Goal: Task Accomplishment & Management: Use online tool/utility

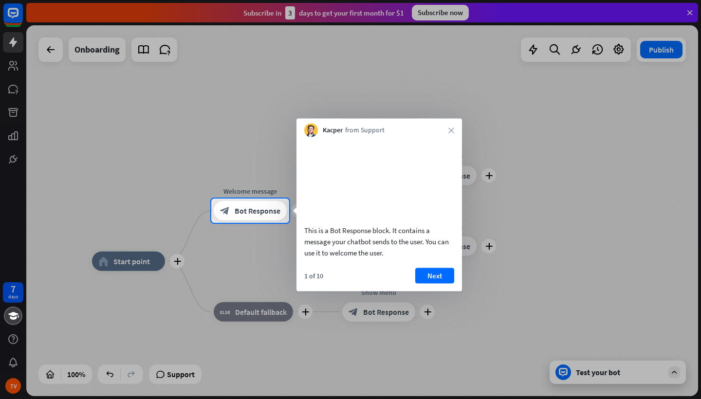
drag, startPoint x: 459, startPoint y: 339, endPoint x: 294, endPoint y: 308, distance: 168.3
click at [293, 308] on div at bounding box center [350, 311] width 701 height 176
click at [444, 283] on button "Next" at bounding box center [434, 276] width 39 height 16
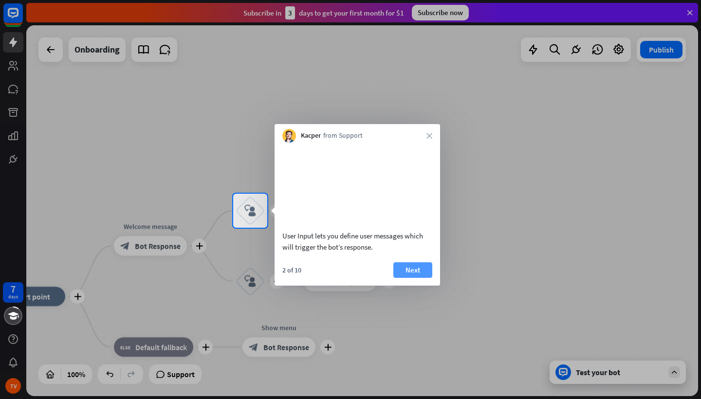
click at [421, 278] on button "Next" at bounding box center [412, 270] width 39 height 16
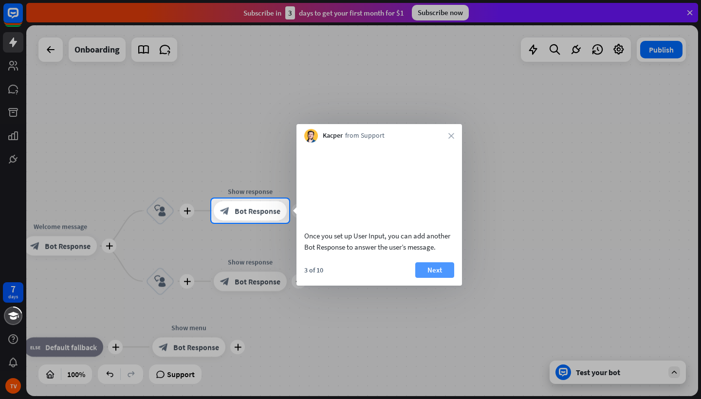
click at [433, 278] on button "Next" at bounding box center [434, 270] width 39 height 16
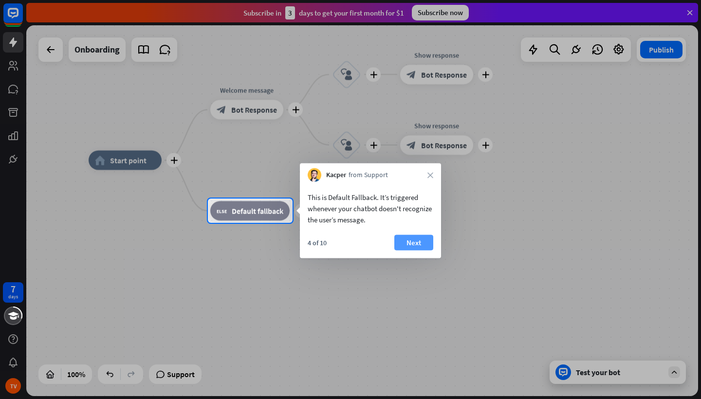
click at [414, 247] on button "Next" at bounding box center [413, 243] width 39 height 16
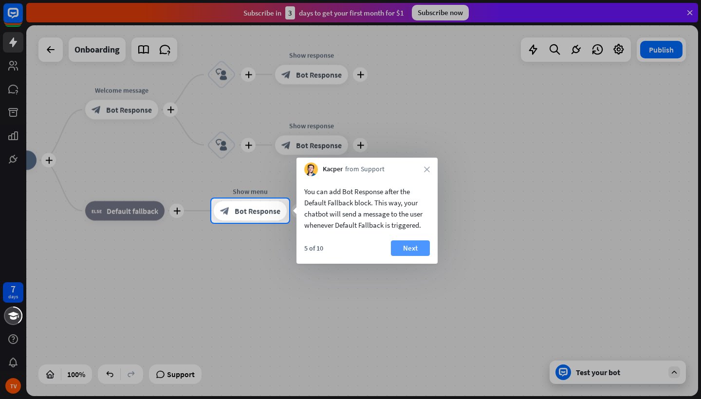
click at [421, 250] on button "Next" at bounding box center [410, 248] width 39 height 16
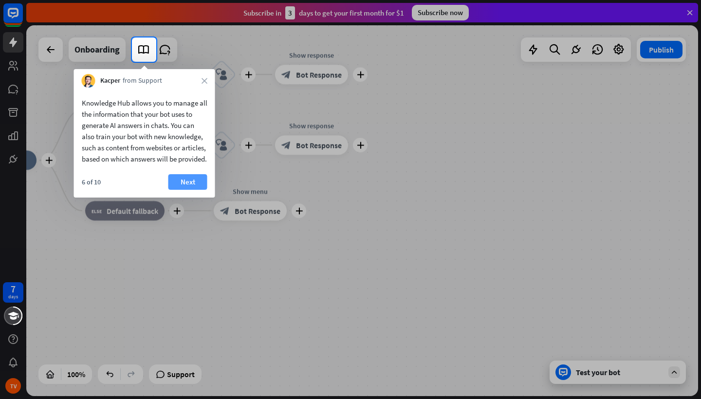
click at [193, 190] on button "Next" at bounding box center [187, 182] width 39 height 16
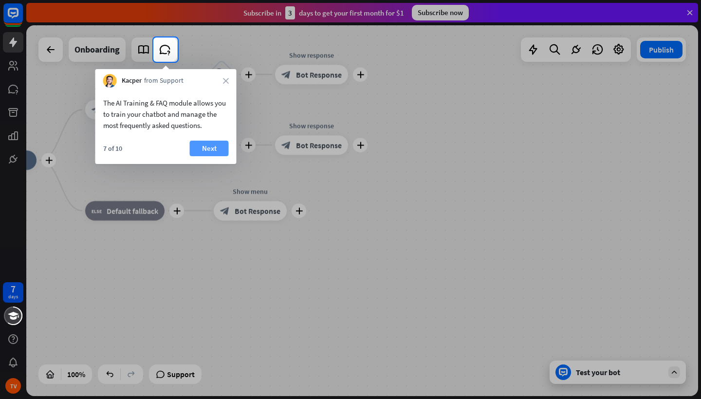
click at [212, 150] on button "Next" at bounding box center [209, 149] width 39 height 16
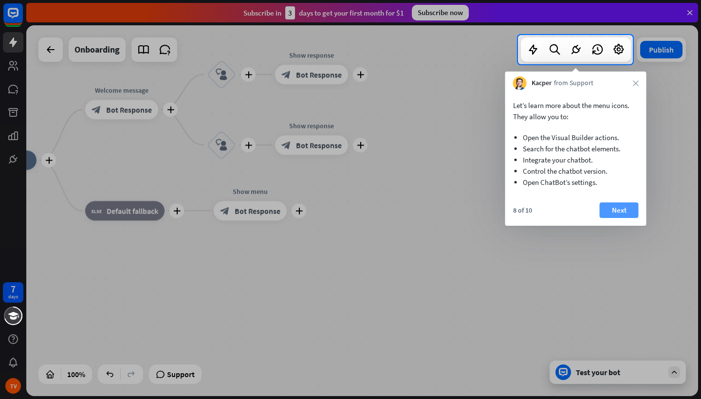
click at [618, 216] on button "Next" at bounding box center [619, 210] width 39 height 16
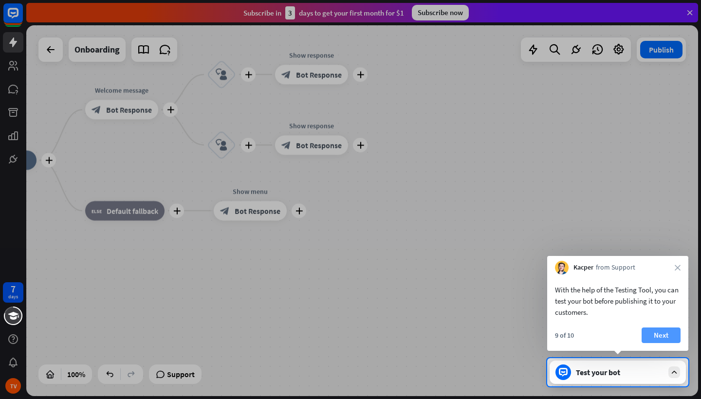
click at [662, 333] on button "Next" at bounding box center [661, 336] width 39 height 16
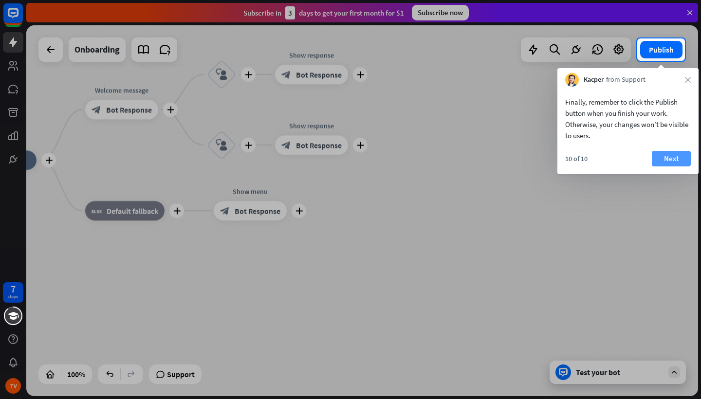
click at [669, 159] on button "Next" at bounding box center [671, 159] width 39 height 16
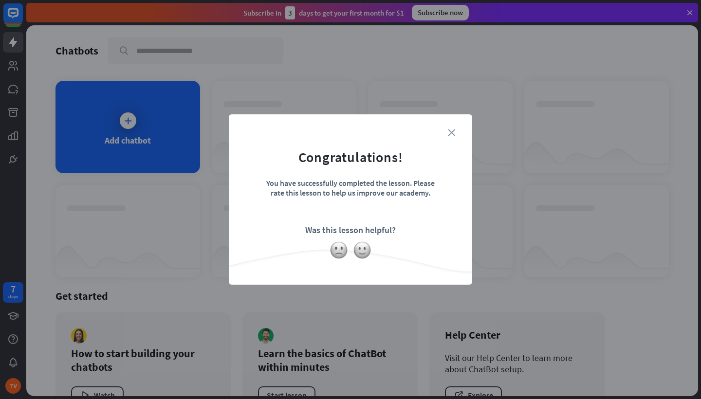
click at [452, 132] on icon "close" at bounding box center [451, 132] width 7 height 7
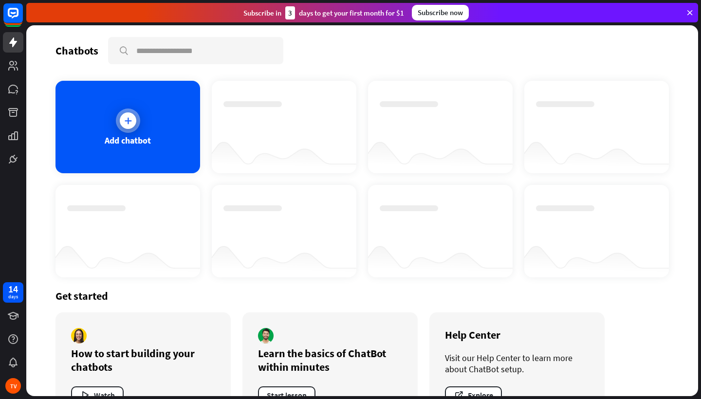
click at [129, 122] on icon at bounding box center [128, 121] width 10 height 10
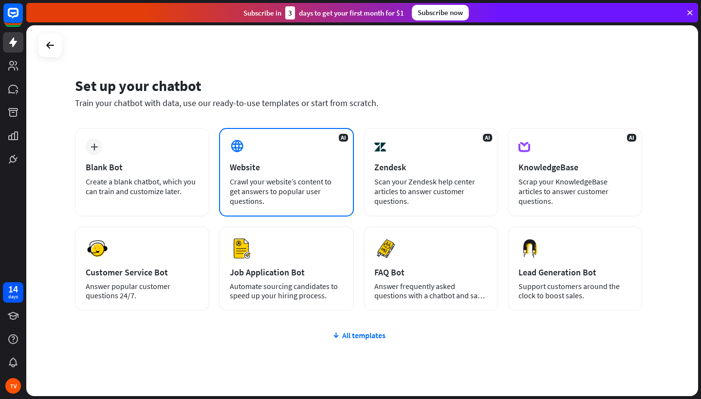
click at [295, 174] on div "AI Website Crawl your website’s content to get answers to popular user question…" at bounding box center [286, 172] width 134 height 89
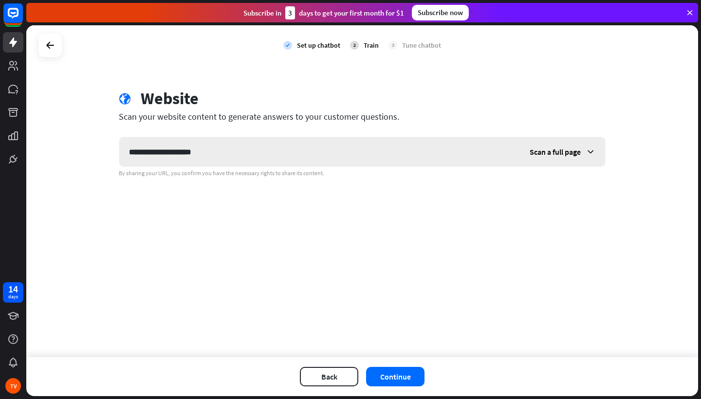
type input "**********"
click at [591, 150] on icon at bounding box center [591, 152] width 10 height 10
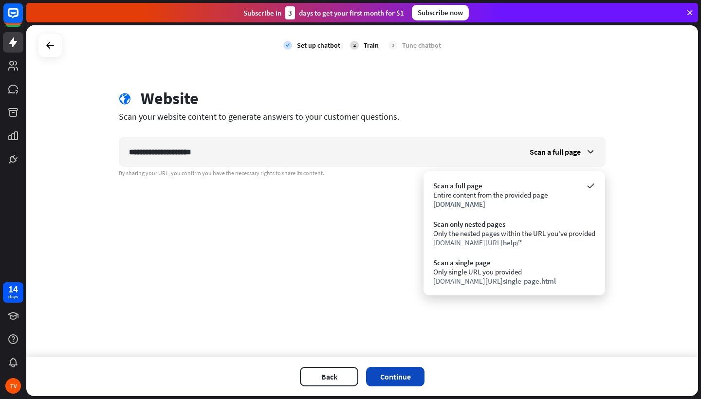
click at [388, 376] on button "Continue" at bounding box center [395, 376] width 58 height 19
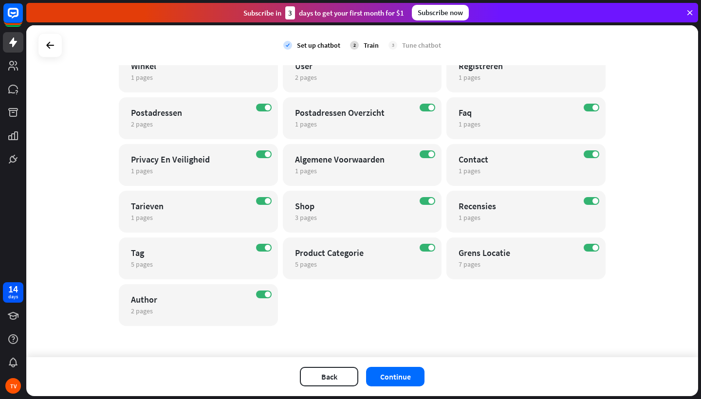
scroll to position [336, 0]
click at [405, 381] on button "Continue" at bounding box center [395, 376] width 58 height 19
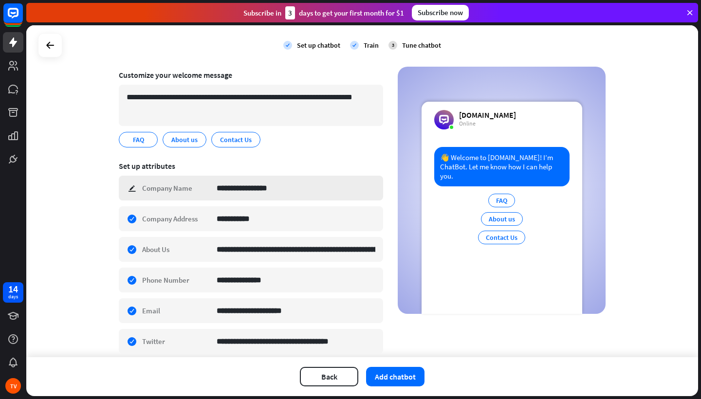
scroll to position [69, 0]
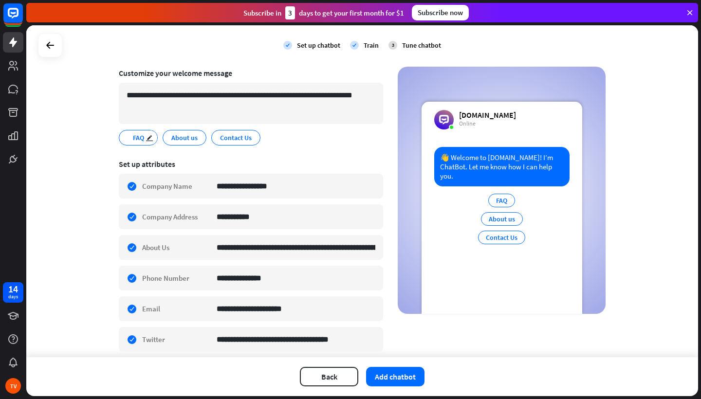
click at [137, 140] on span "FAQ" at bounding box center [138, 137] width 13 height 11
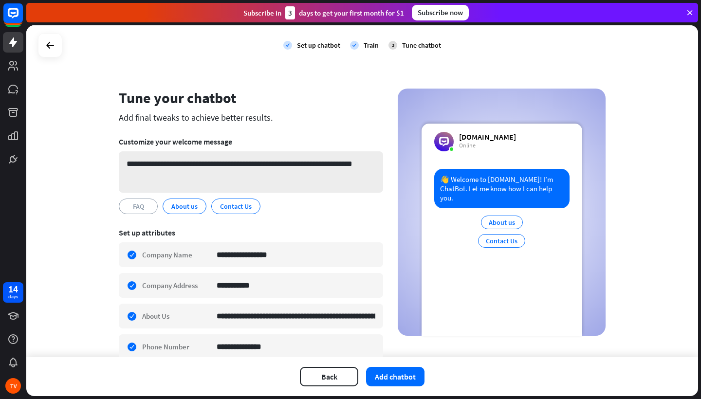
scroll to position [0, 0]
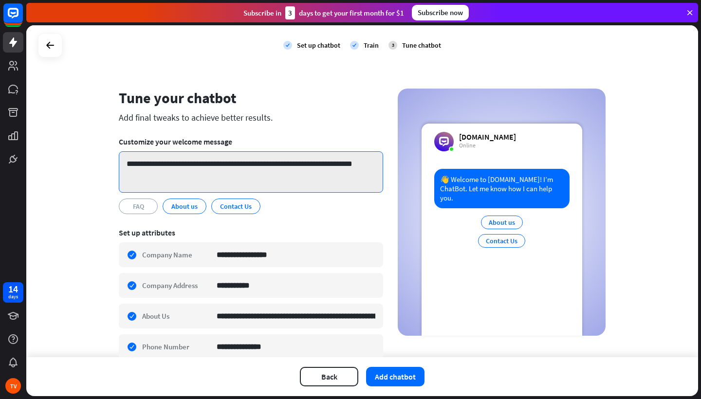
click at [235, 176] on textarea "**********" at bounding box center [251, 171] width 264 height 41
type textarea "**********"
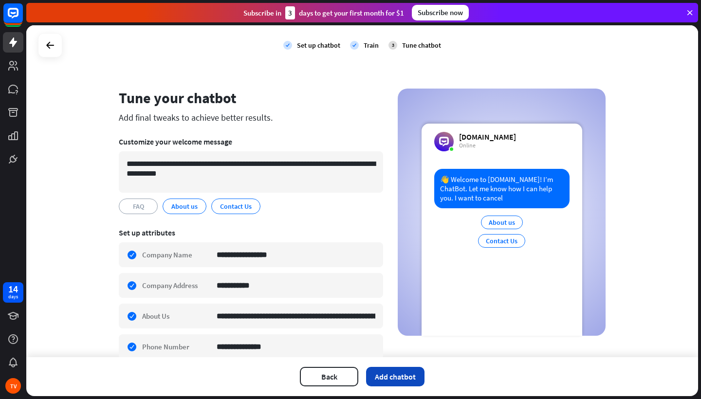
click at [407, 375] on button "Add chatbot" at bounding box center [395, 376] width 58 height 19
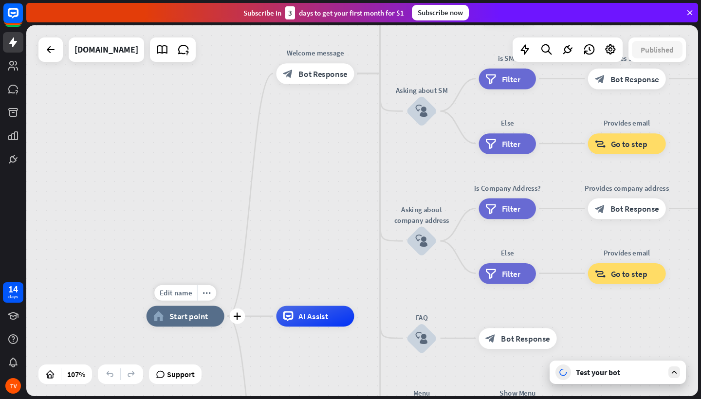
click at [204, 323] on div "home_2 Start point" at bounding box center [186, 316] width 78 height 21
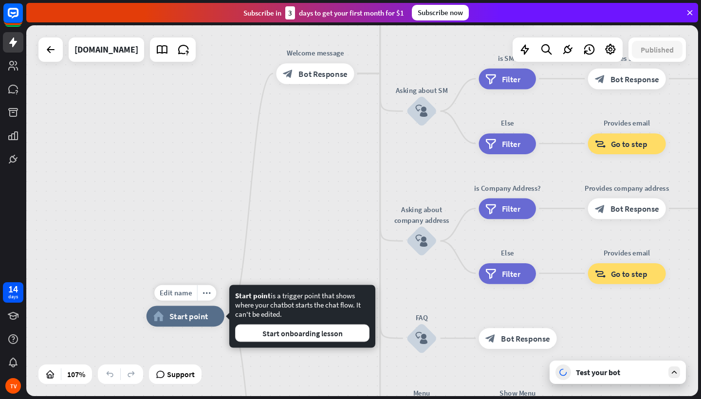
click at [203, 327] on div "Edit name more_horiz plus home_2 Start point" at bounding box center [186, 316] width 78 height 21
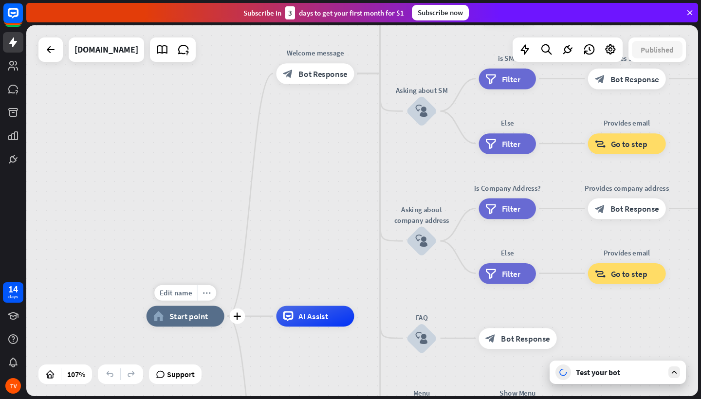
click at [205, 293] on icon "more_horiz" at bounding box center [206, 293] width 8 height 8
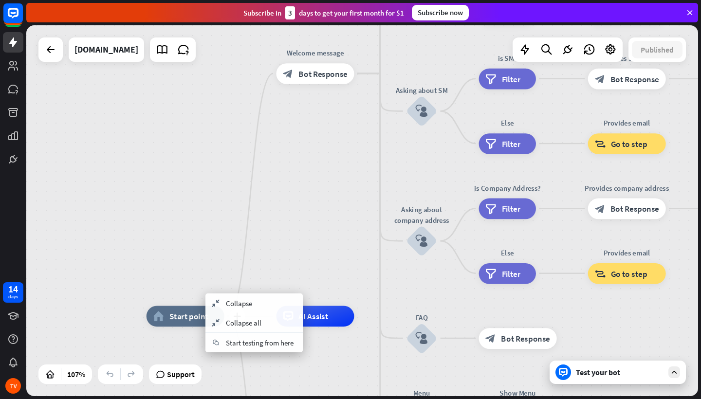
click at [170, 327] on div "plus home_2 Start point" at bounding box center [186, 316] width 78 height 21
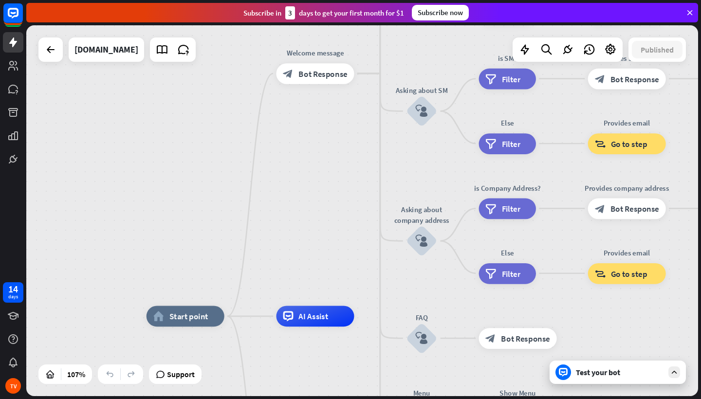
click at [631, 371] on div "Test your bot" at bounding box center [620, 372] width 88 height 10
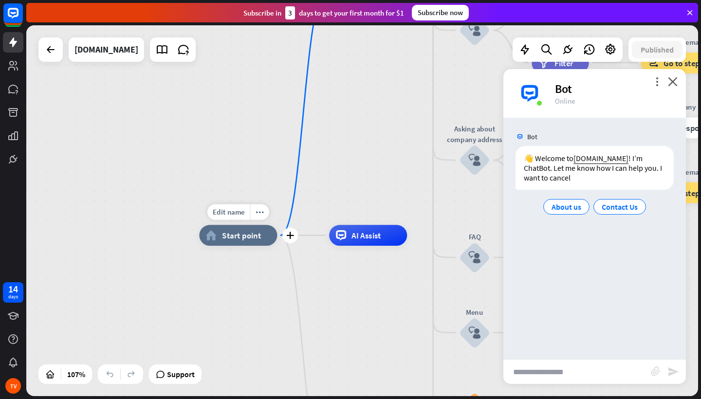
click at [236, 240] on span "Start point" at bounding box center [241, 235] width 39 height 10
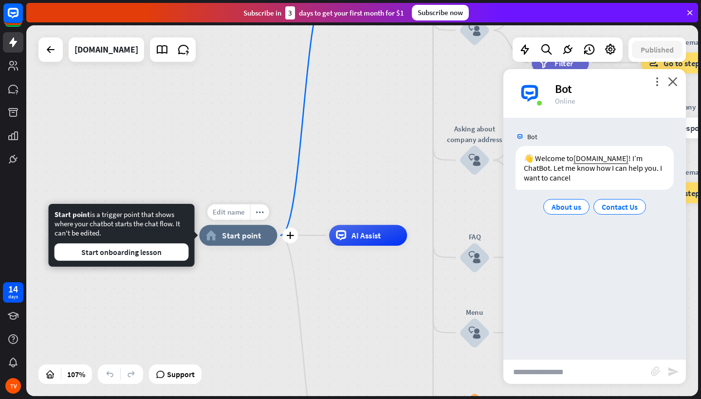
click at [226, 215] on span "Edit name" at bounding box center [229, 211] width 32 height 9
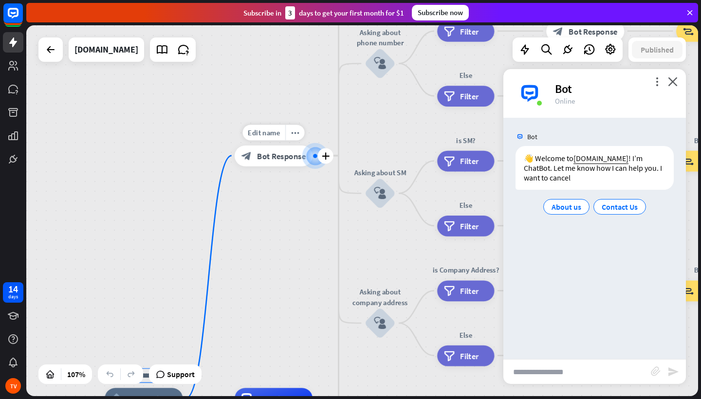
click at [275, 158] on span "Bot Response" at bounding box center [281, 155] width 49 height 10
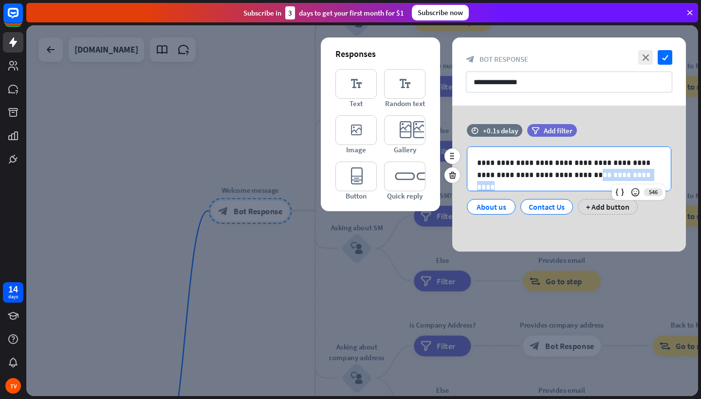
drag, startPoint x: 622, startPoint y: 180, endPoint x: 559, endPoint y: 178, distance: 62.8
click at [559, 178] on p "**********" at bounding box center [569, 169] width 184 height 24
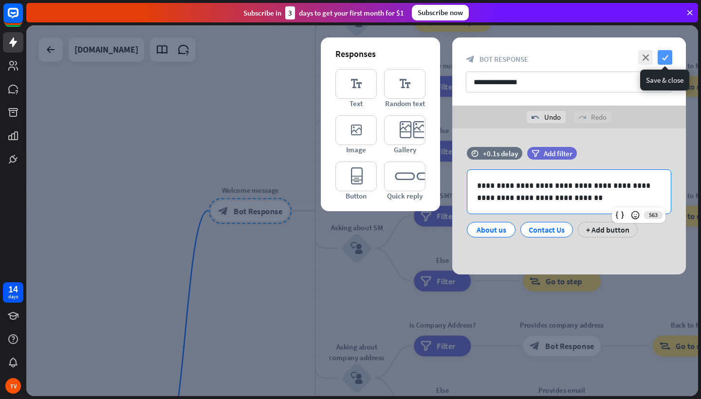
click at [668, 60] on icon "check" at bounding box center [665, 57] width 15 height 15
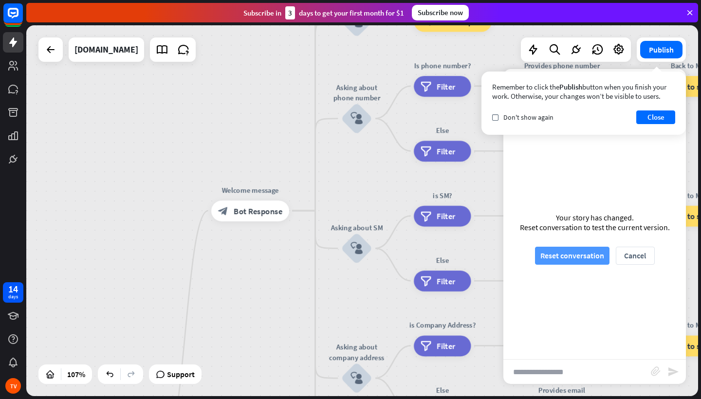
click at [591, 260] on button "Reset conversation" at bounding box center [572, 256] width 74 height 18
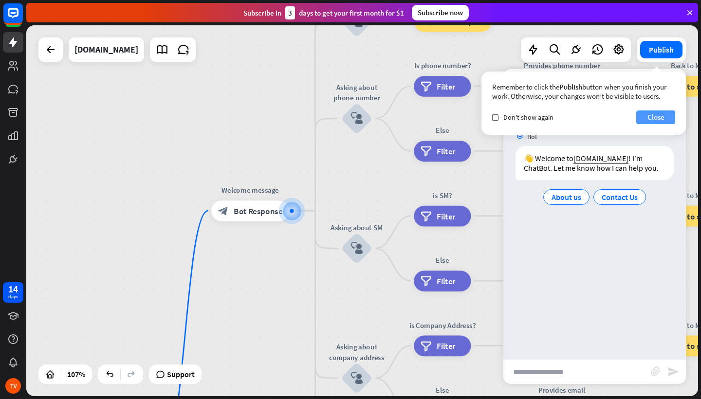
click at [653, 115] on button "Close" at bounding box center [655, 117] width 39 height 14
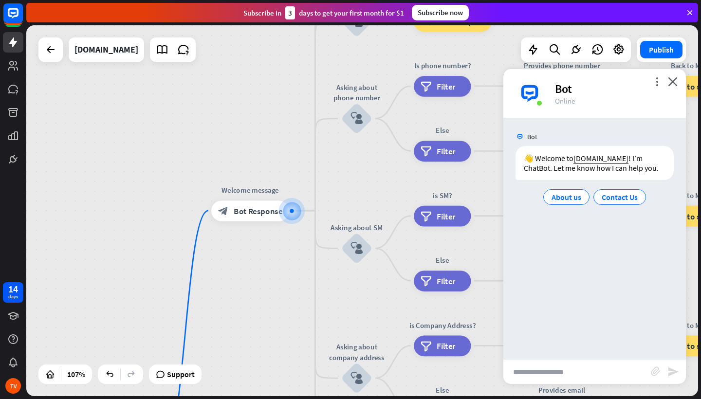
click at [554, 369] on input "text" at bounding box center [576, 372] width 147 height 24
type input "**********"
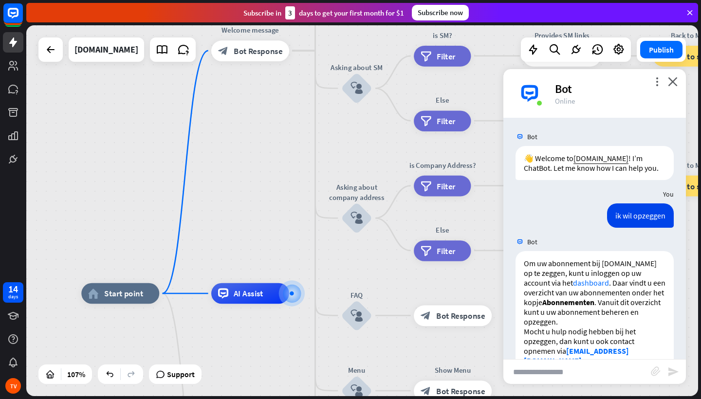
scroll to position [48, 0]
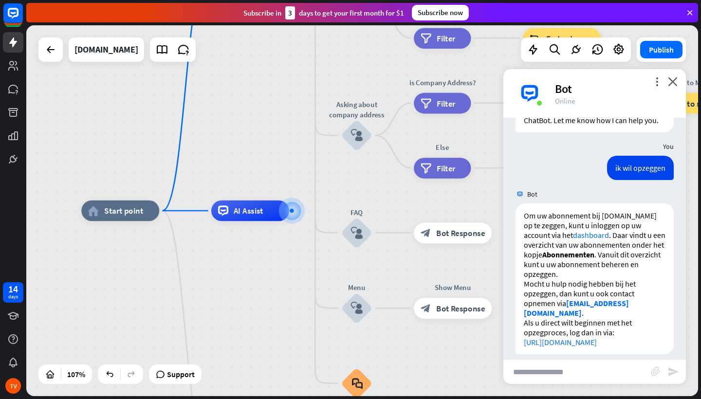
click at [568, 367] on input "text" at bounding box center [576, 372] width 147 height 24
type input "**********"
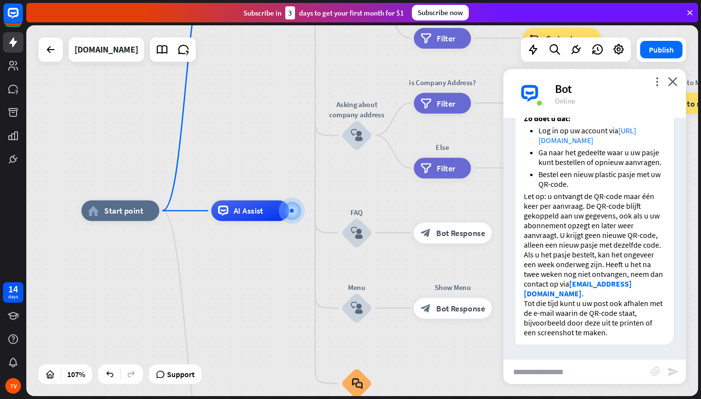
scroll to position [406, 0]
click at [541, 371] on input "text" at bounding box center [576, 372] width 147 height 24
type input "**********"
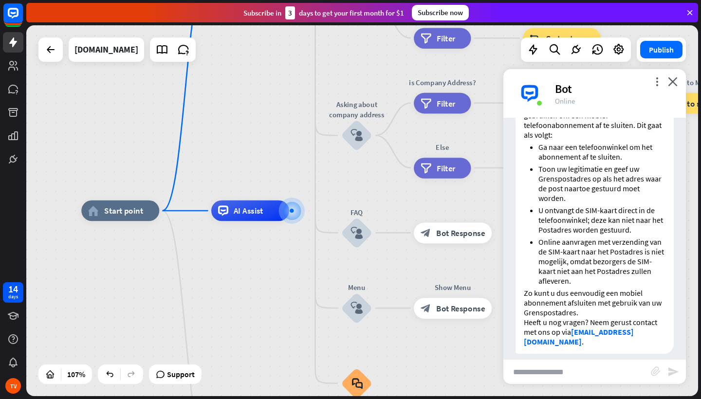
scroll to position [728, 0]
type input "**********"
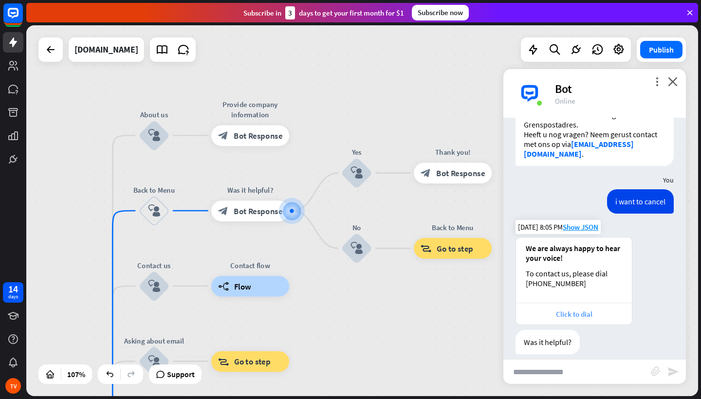
scroll to position [943, 0]
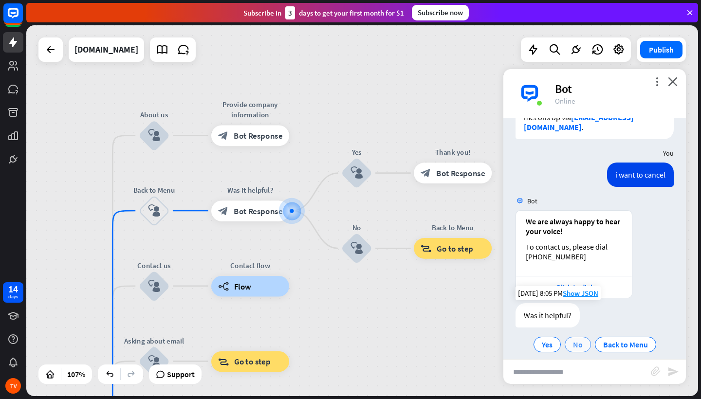
click at [586, 337] on div "No" at bounding box center [578, 345] width 26 height 16
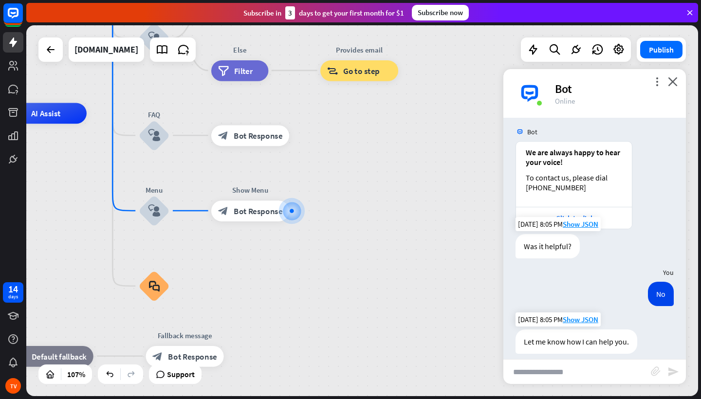
scroll to position [1011, 0]
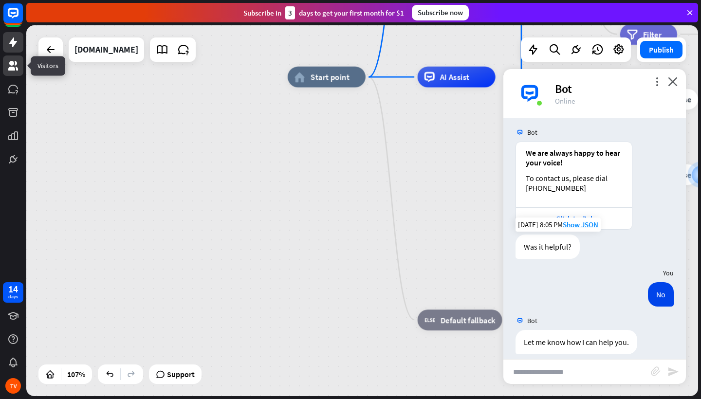
click at [11, 66] on icon at bounding box center [13, 66] width 12 height 12
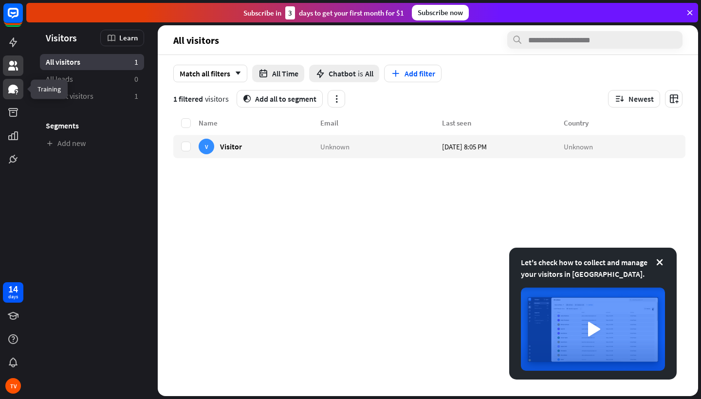
click at [14, 85] on icon at bounding box center [13, 89] width 10 height 9
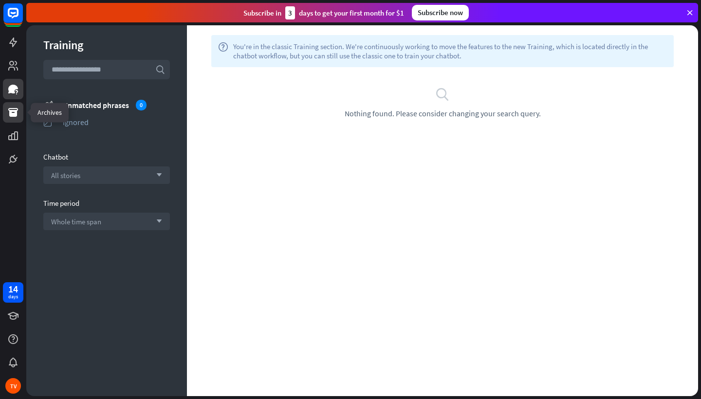
click at [11, 114] on icon at bounding box center [13, 112] width 10 height 9
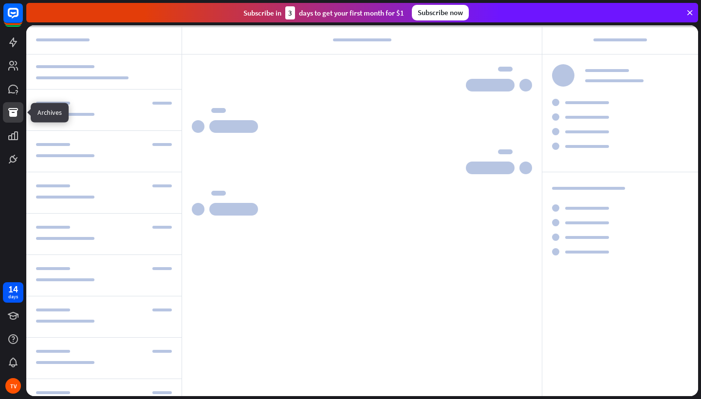
scroll to position [590, 0]
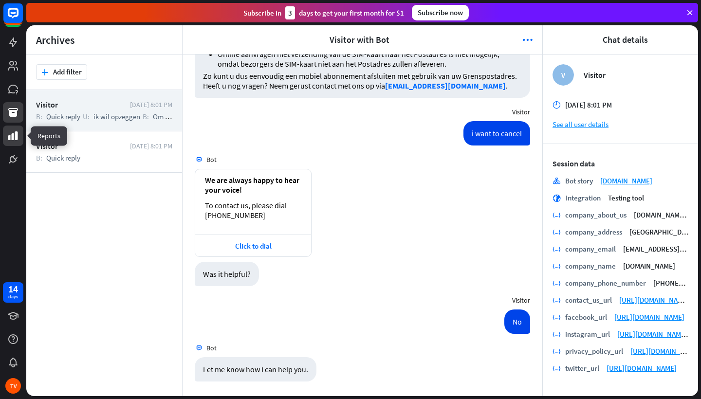
click at [15, 136] on icon at bounding box center [13, 135] width 10 height 9
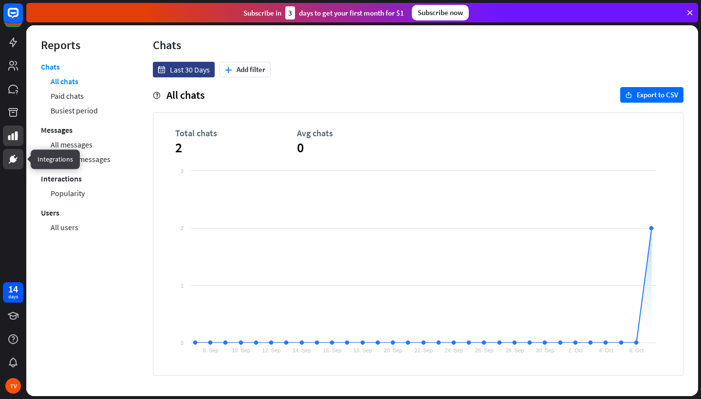
click at [14, 156] on icon at bounding box center [14, 156] width 2 height 3
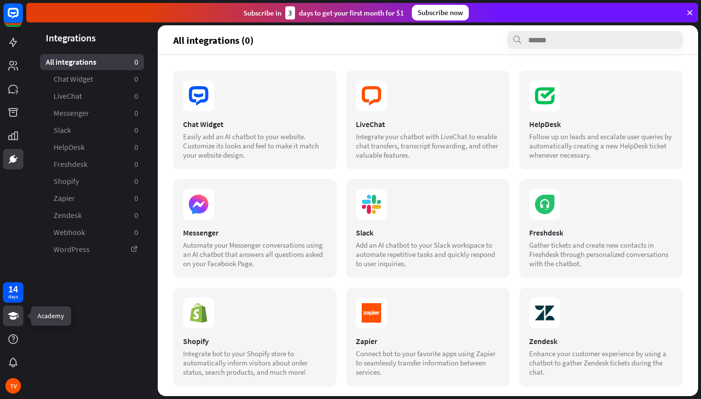
click at [10, 315] on icon at bounding box center [13, 316] width 11 height 8
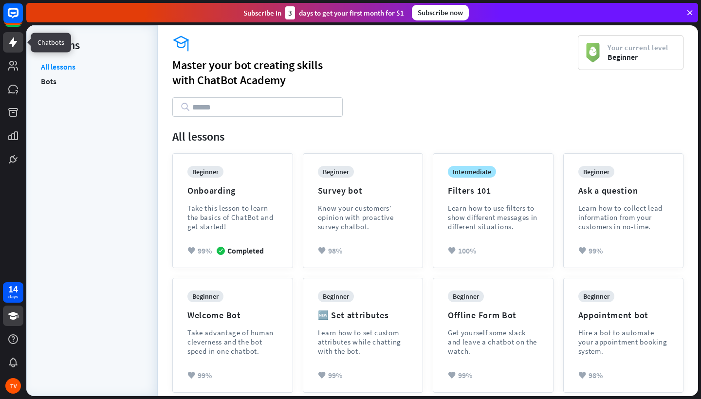
click at [14, 45] on icon at bounding box center [13, 42] width 8 height 10
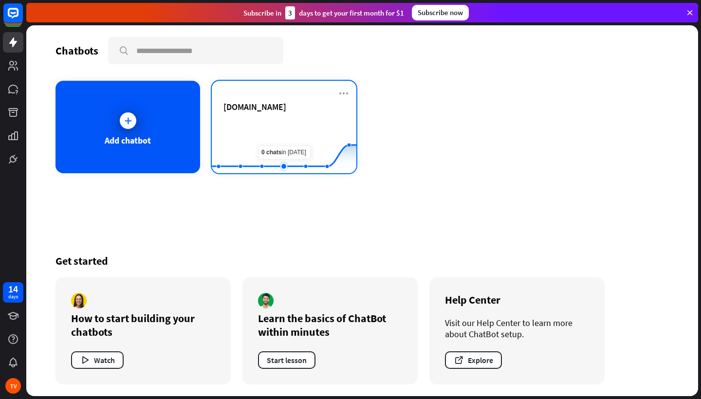
click at [294, 133] on rect at bounding box center [284, 149] width 145 height 61
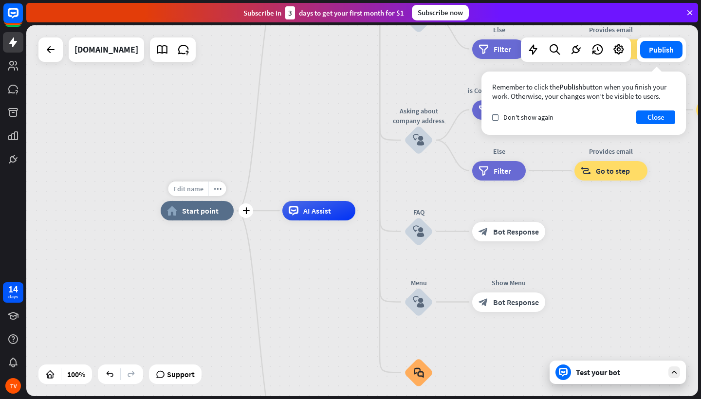
click at [198, 189] on span "Edit name" at bounding box center [188, 188] width 30 height 9
click at [316, 188] on span "Edit name" at bounding box center [310, 188] width 30 height 9
click at [325, 169] on div "home_2 Start point Welcome message block_bot_response Bot Response About us blo…" at bounding box center [362, 210] width 672 height 371
click at [342, 189] on icon "more_horiz" at bounding box center [339, 188] width 8 height 7
click at [327, 210] on span "AI Assist" at bounding box center [317, 211] width 28 height 10
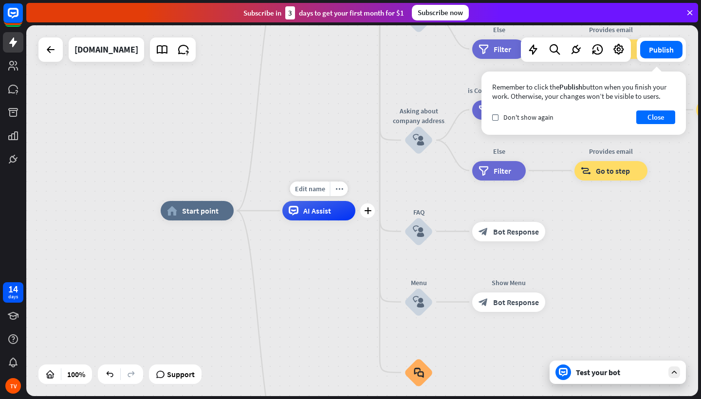
click at [315, 210] on span "AI Assist" at bounding box center [317, 211] width 28 height 10
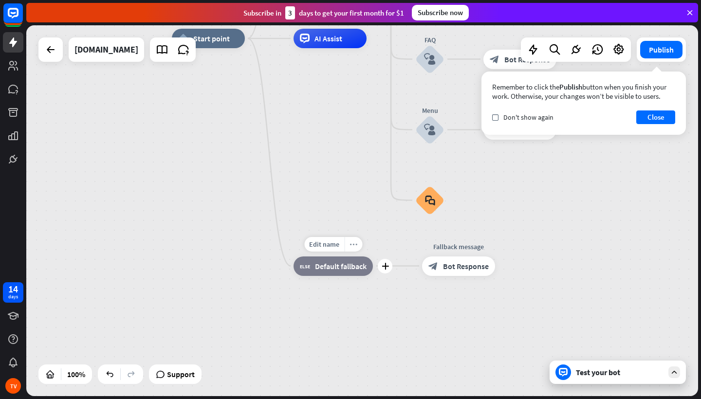
click at [354, 246] on icon "more_horiz" at bounding box center [353, 243] width 8 height 7
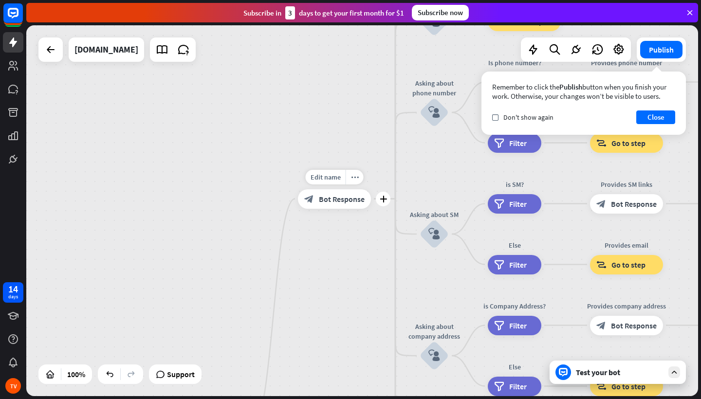
click at [340, 203] on span "Bot Response" at bounding box center [342, 199] width 46 height 10
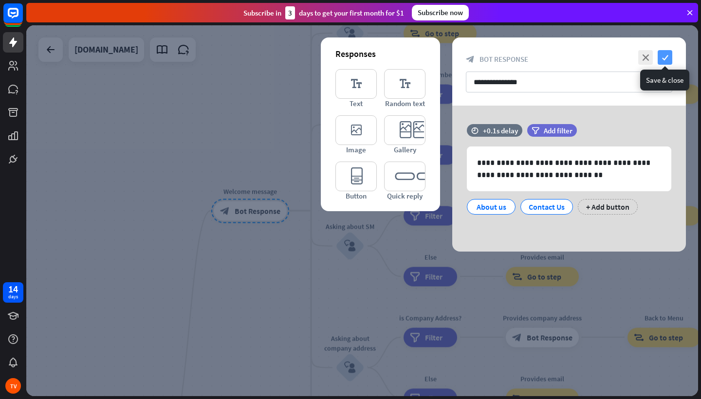
click at [665, 57] on icon "check" at bounding box center [665, 57] width 15 height 15
